Goal: Information Seeking & Learning: Learn about a topic

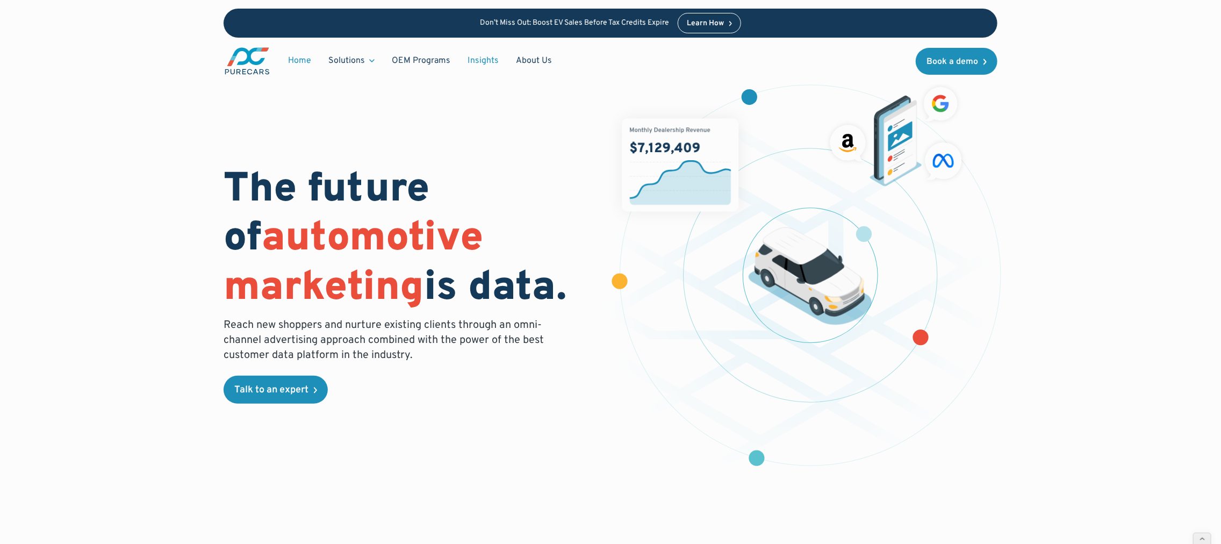
click at [481, 52] on link "Insights" at bounding box center [483, 61] width 48 height 20
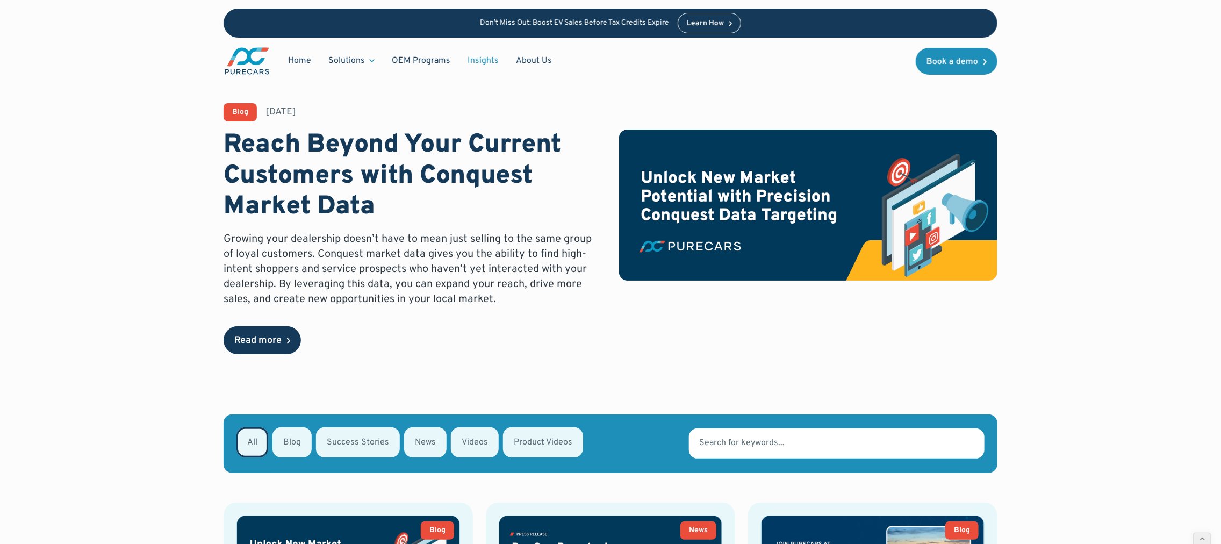
click at [281, 342] on div "Read more" at bounding box center [257, 341] width 47 height 10
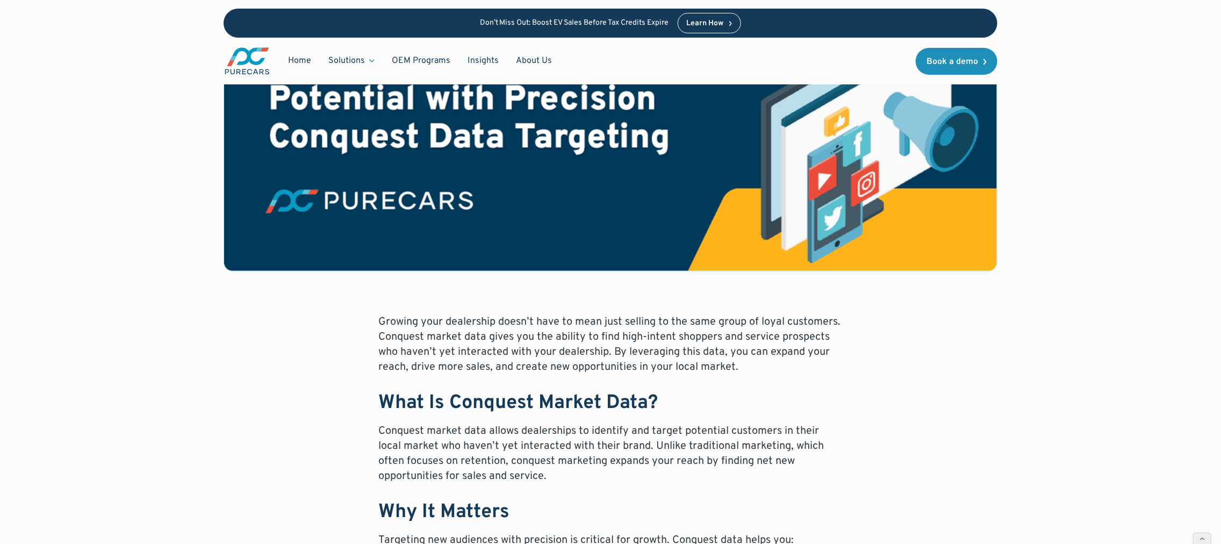
scroll to position [317, 0]
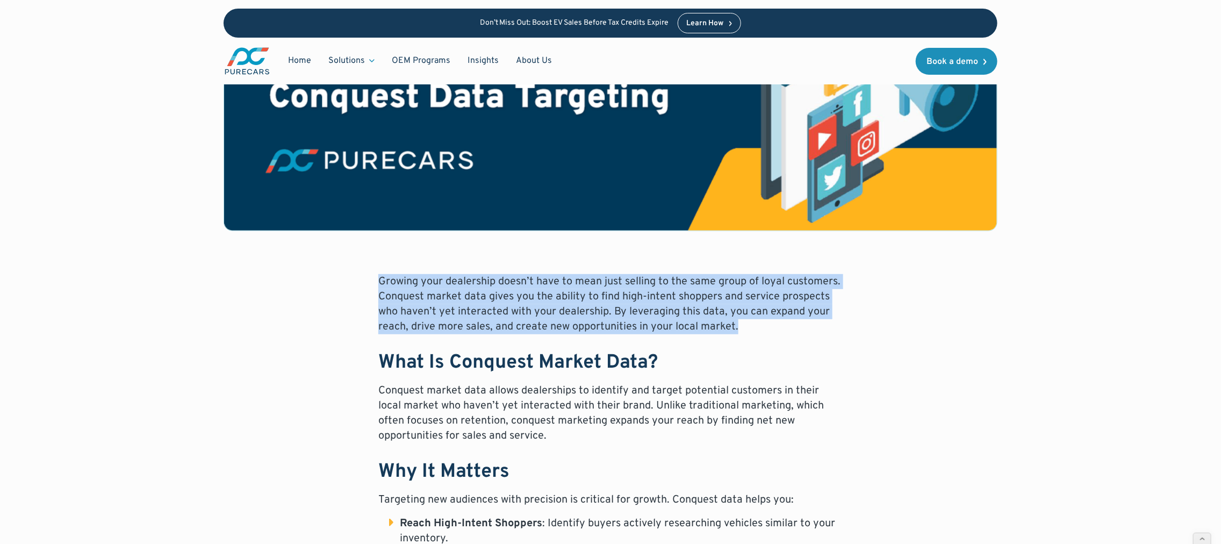
drag, startPoint x: 362, startPoint y: 269, endPoint x: 846, endPoint y: 325, distance: 487.0
click at [846, 325] on div "Blog September 16, 2025 Reach Beyond Your Current Customers with Conquest Marke…" at bounding box center [611, 467] width 774 height 1362
copy p "Growing your dealership doesn’t have to mean just selling to the same group of …"
click at [526, 316] on p "Growing your dealership doesn’t have to mean just selling to the same group of …" at bounding box center [610, 304] width 464 height 60
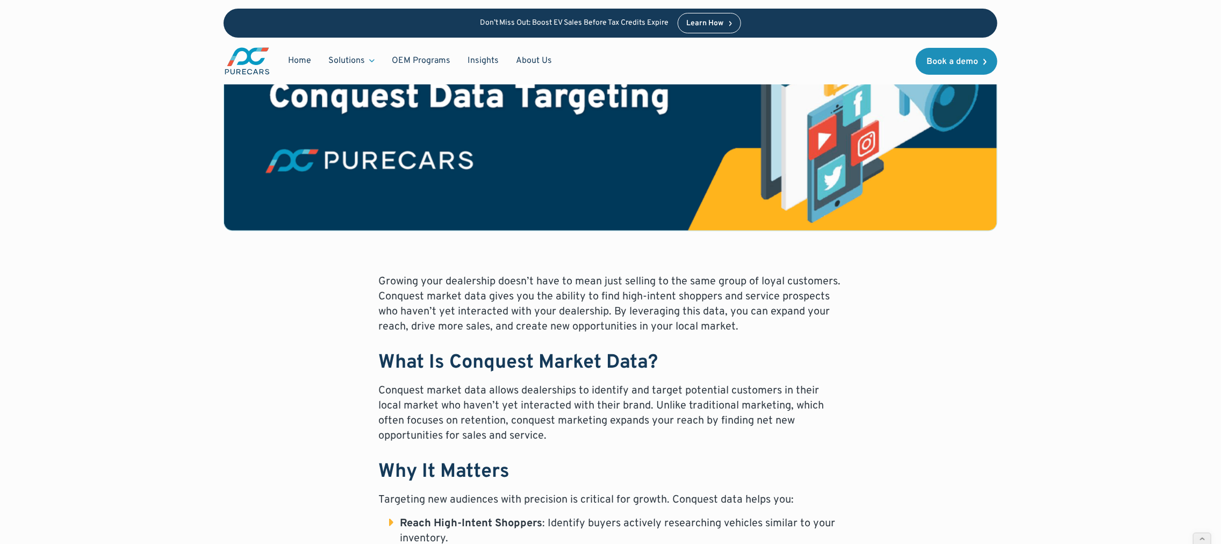
click at [776, 323] on p "Growing your dealership doesn’t have to mean just selling to the same group of …" at bounding box center [610, 304] width 464 height 60
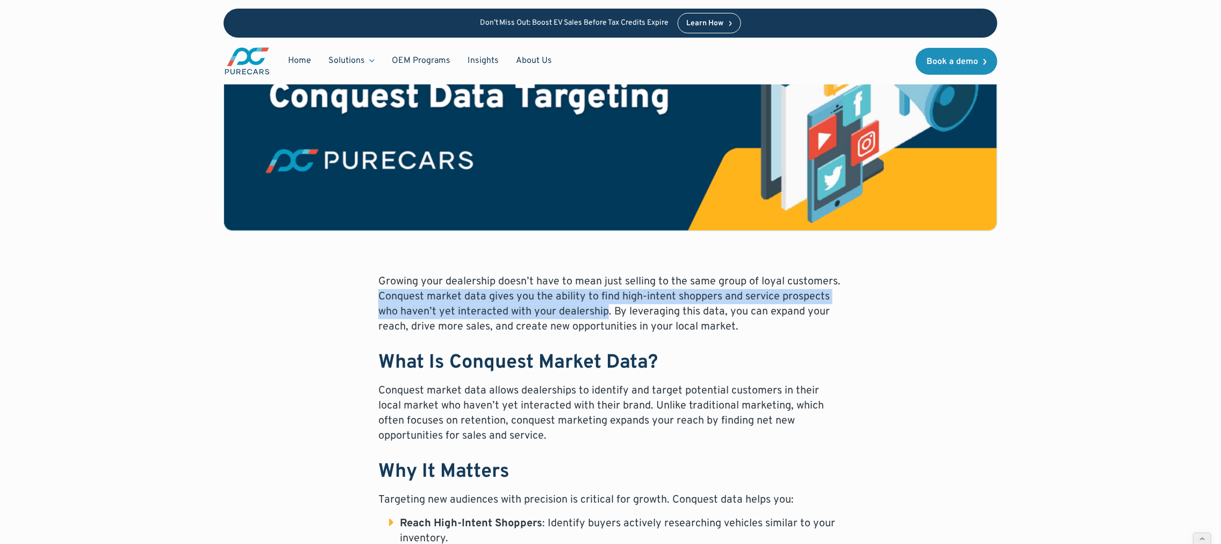
drag, startPoint x: 365, startPoint y: 293, endPoint x: 607, endPoint y: 314, distance: 243.3
copy p "Conquest market data gives you the ability to find high-intent shoppers and ser…"
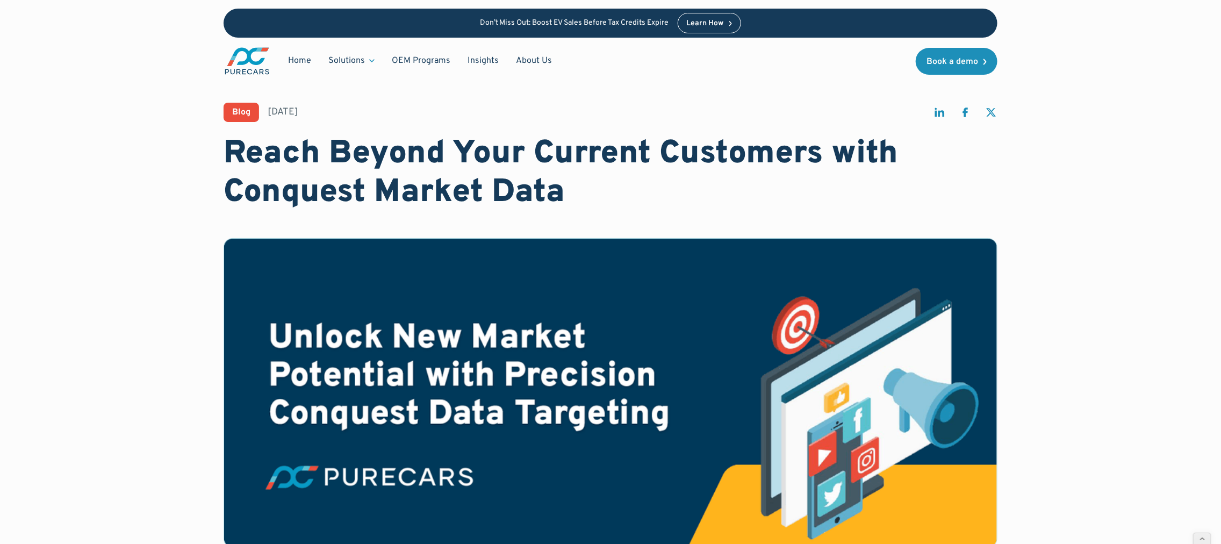
scroll to position [0, 0]
